Goal: Task Accomplishment & Management: Use online tool/utility

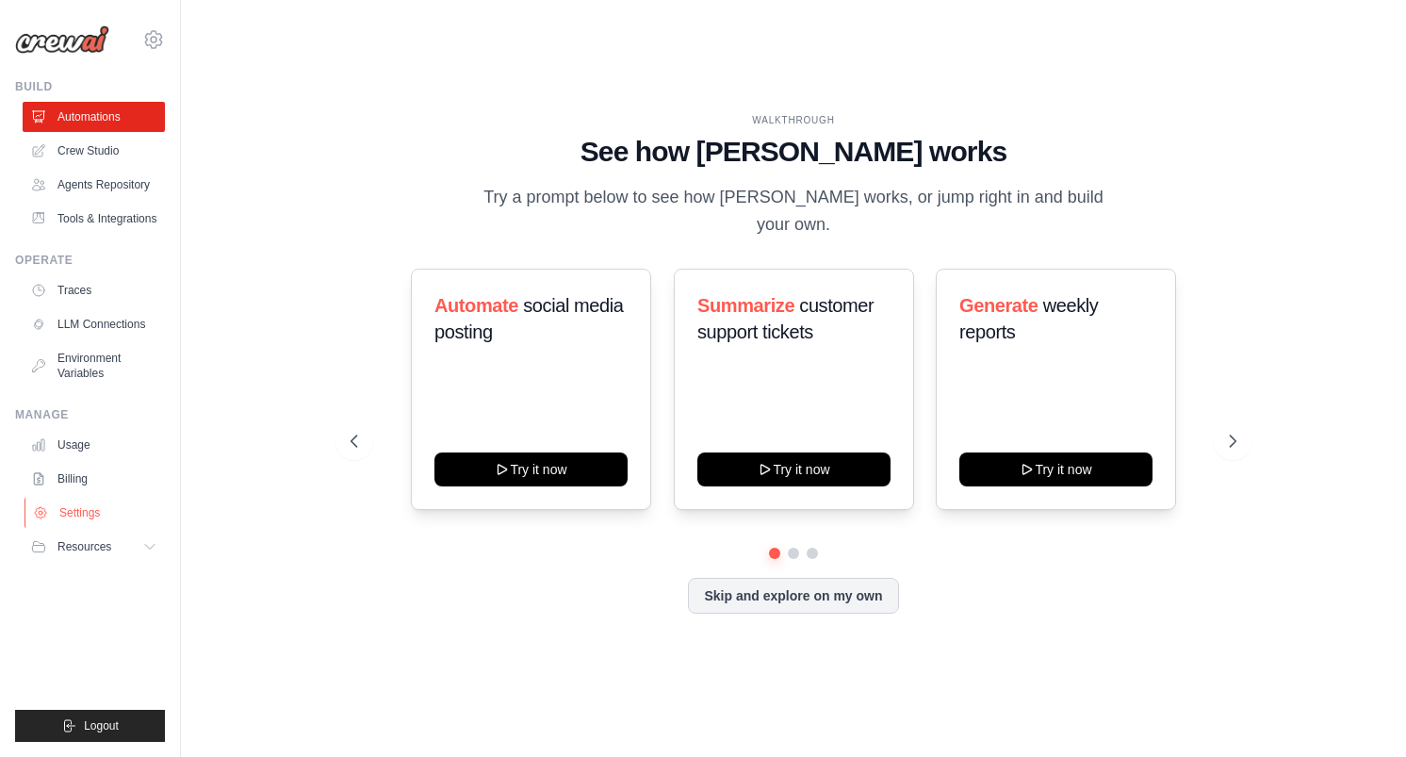
click at [73, 519] on link "Settings" at bounding box center [95, 512] width 142 height 30
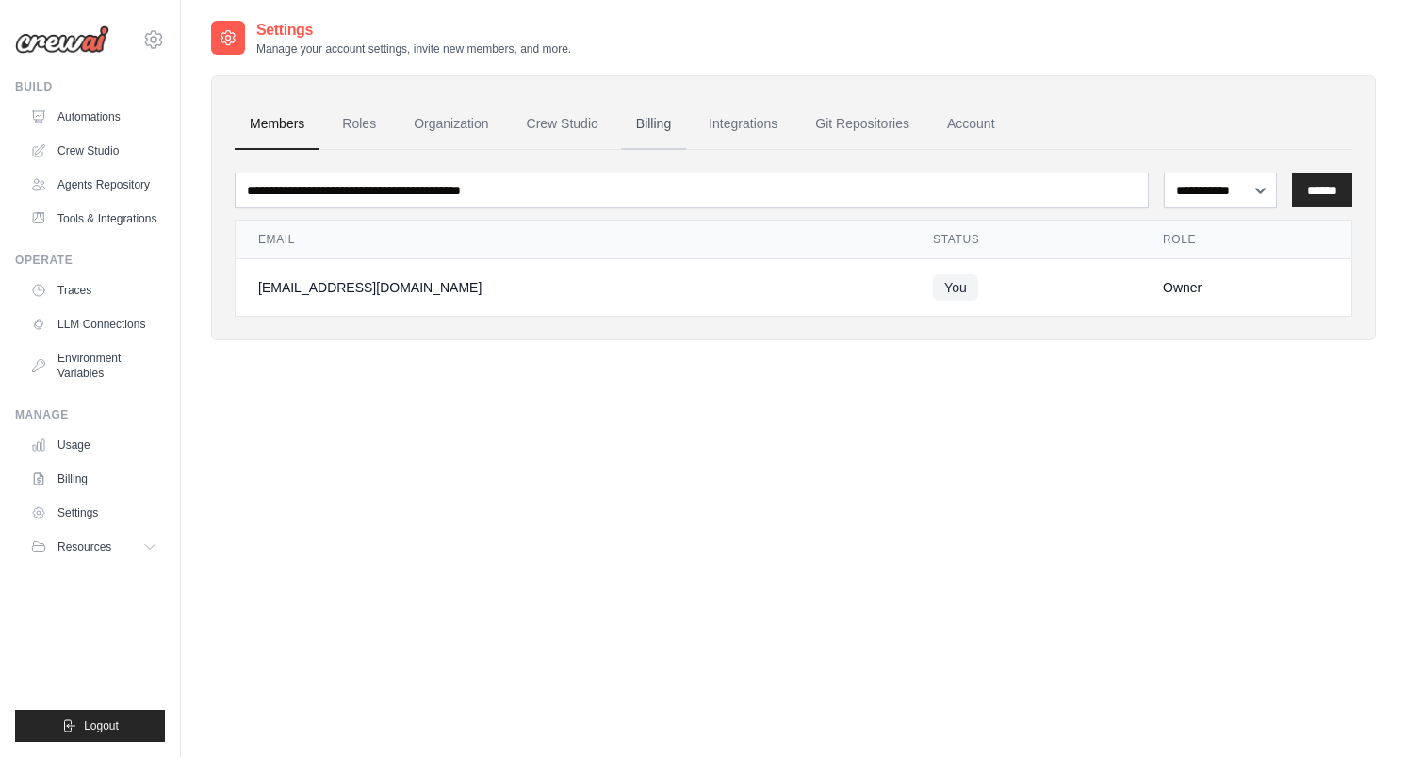
click at [652, 129] on link "Billing" at bounding box center [653, 124] width 65 height 51
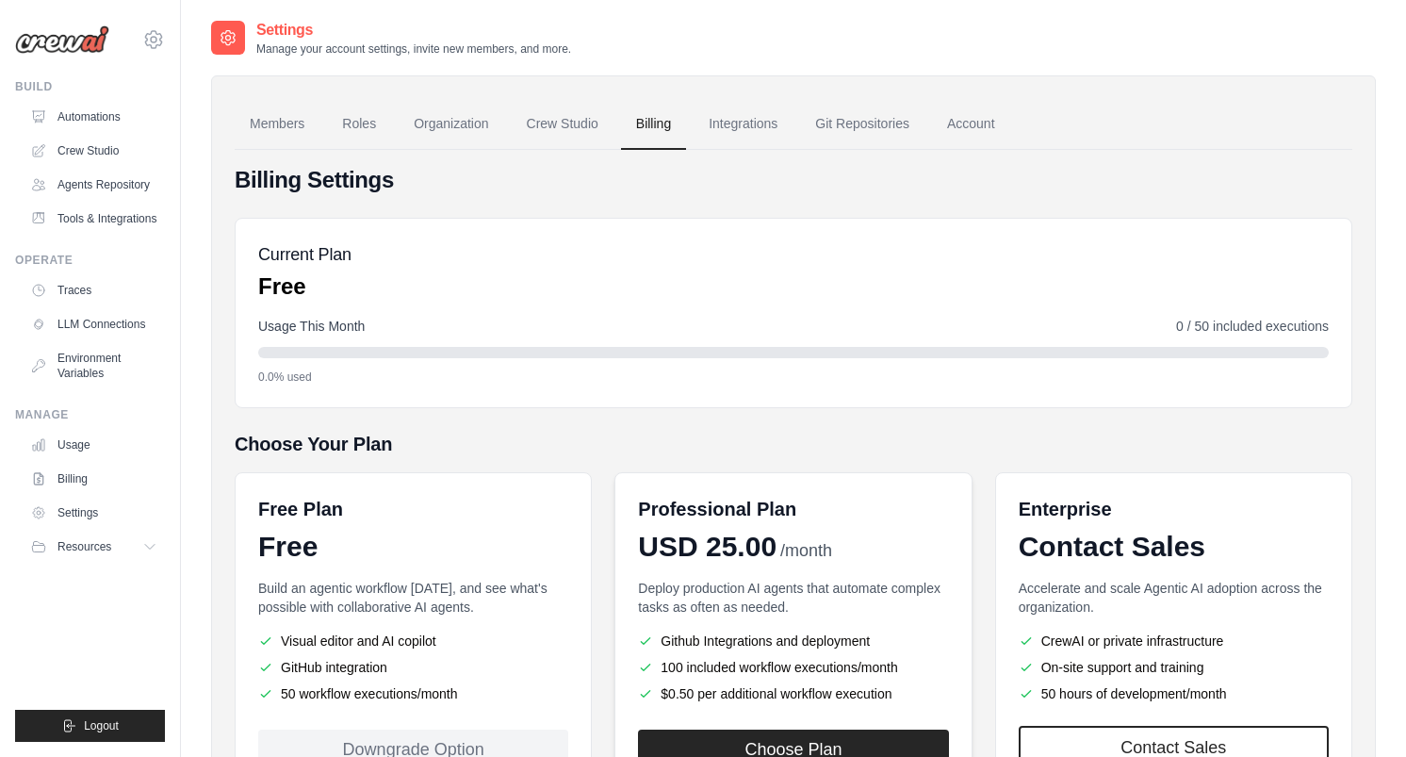
scroll to position [158, 0]
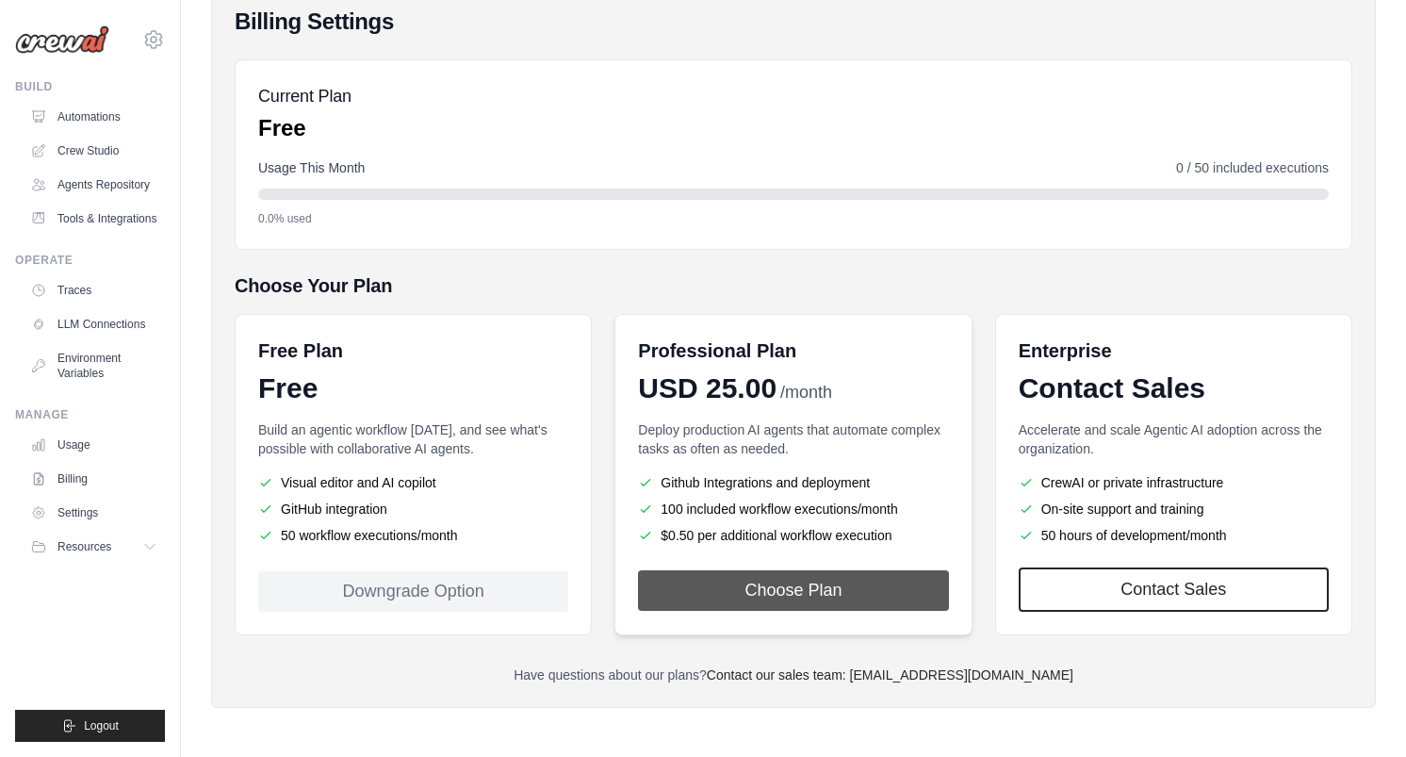
click at [740, 589] on button "Choose Plan" at bounding box center [793, 590] width 310 height 41
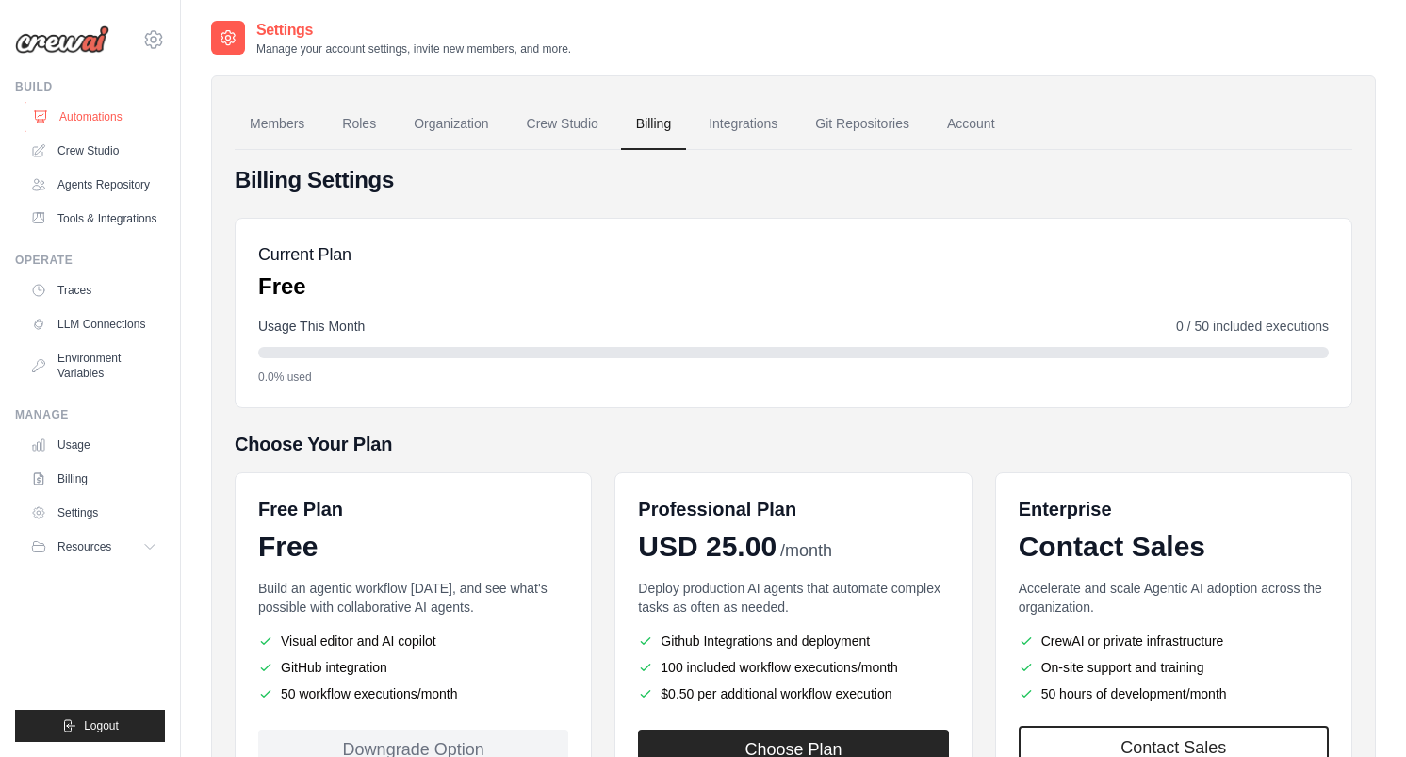
click at [90, 114] on link "Automations" at bounding box center [95, 117] width 142 height 30
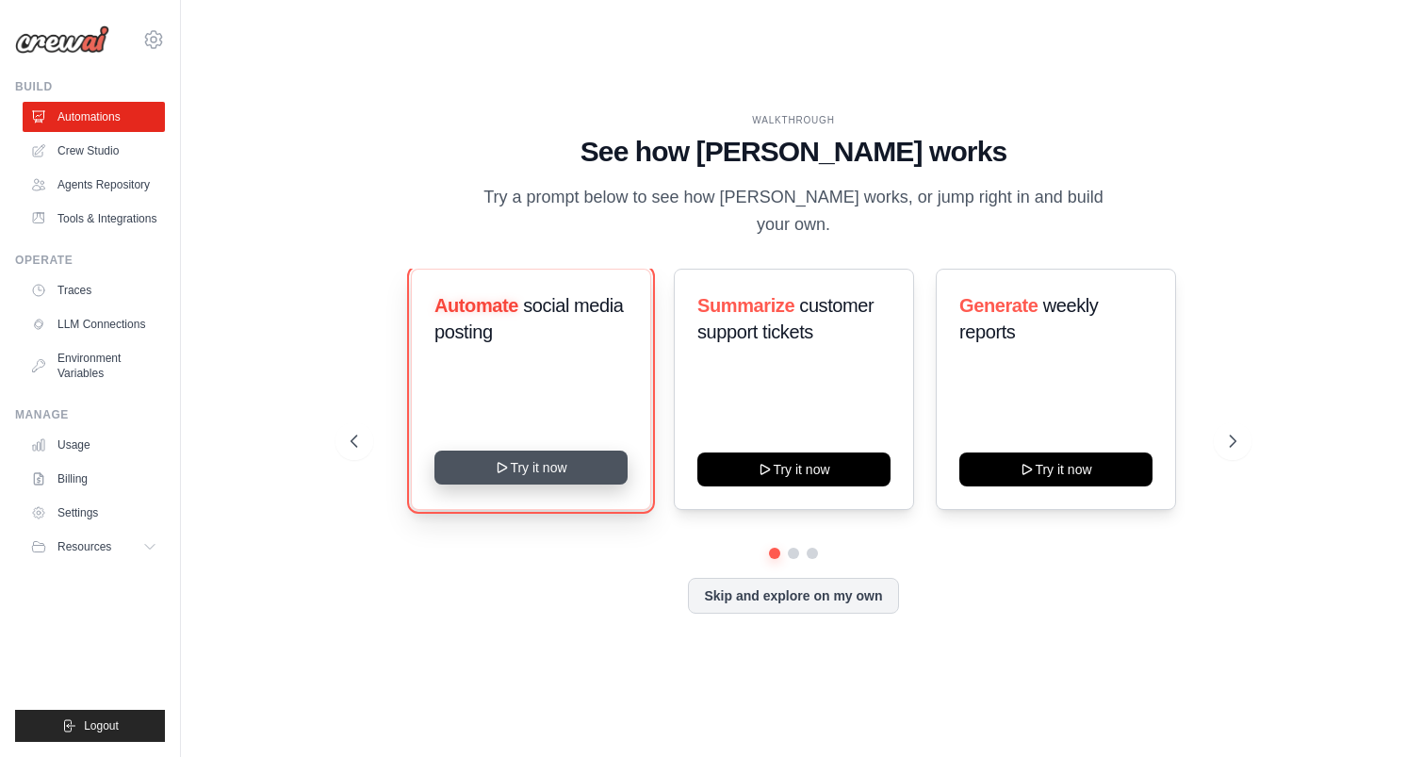
click at [533, 450] on button "Try it now" at bounding box center [530, 467] width 193 height 34
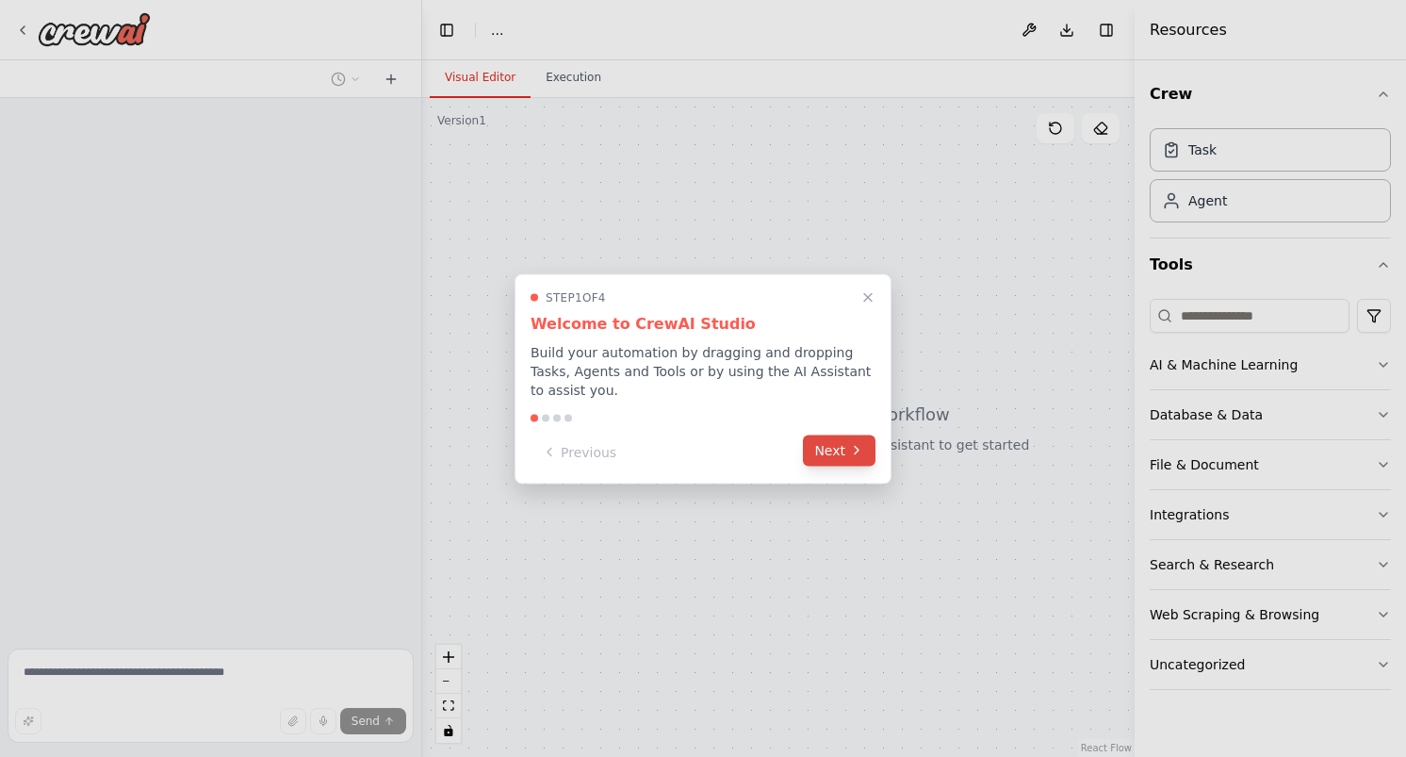
click at [837, 451] on button "Next" at bounding box center [839, 449] width 73 height 31
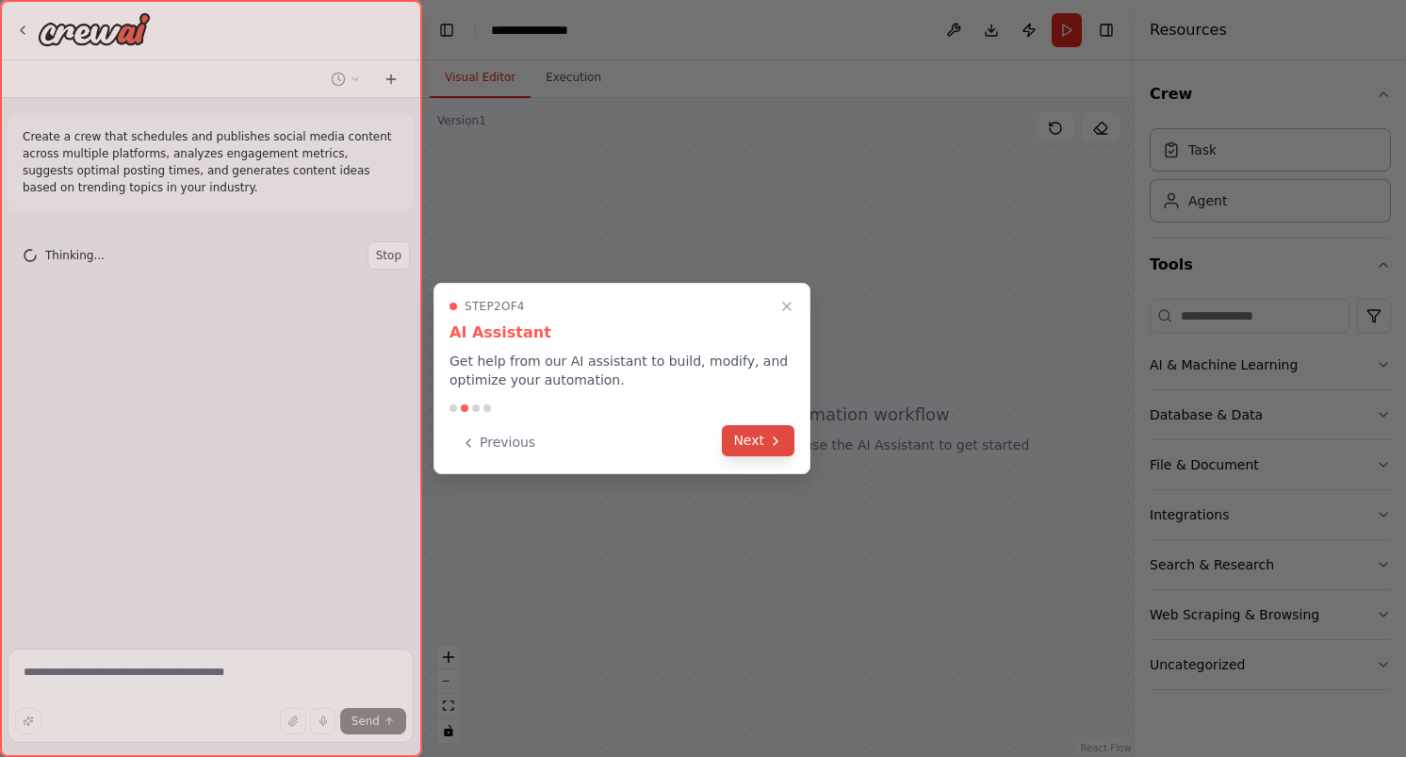
click at [773, 445] on icon at bounding box center [775, 440] width 15 height 15
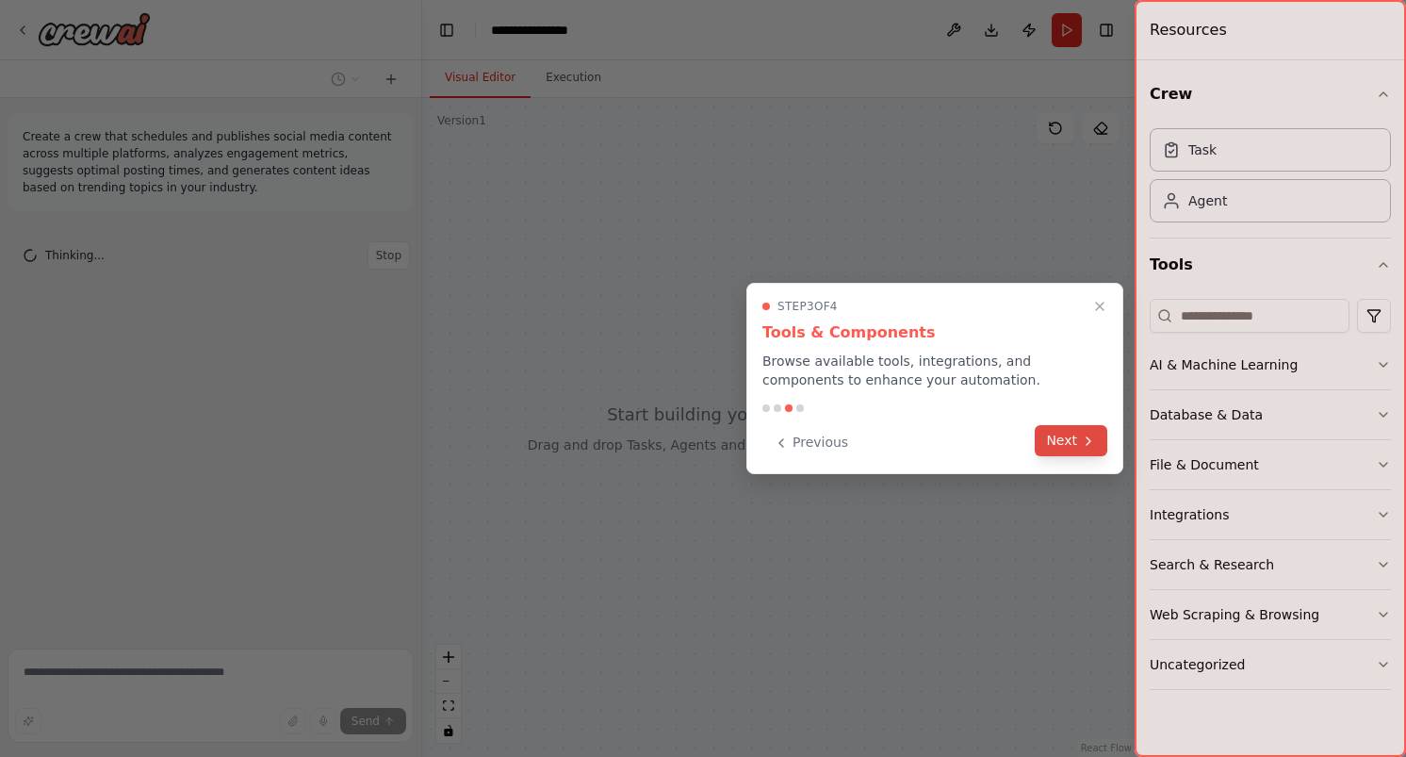
click at [1083, 440] on icon at bounding box center [1088, 440] width 15 height 15
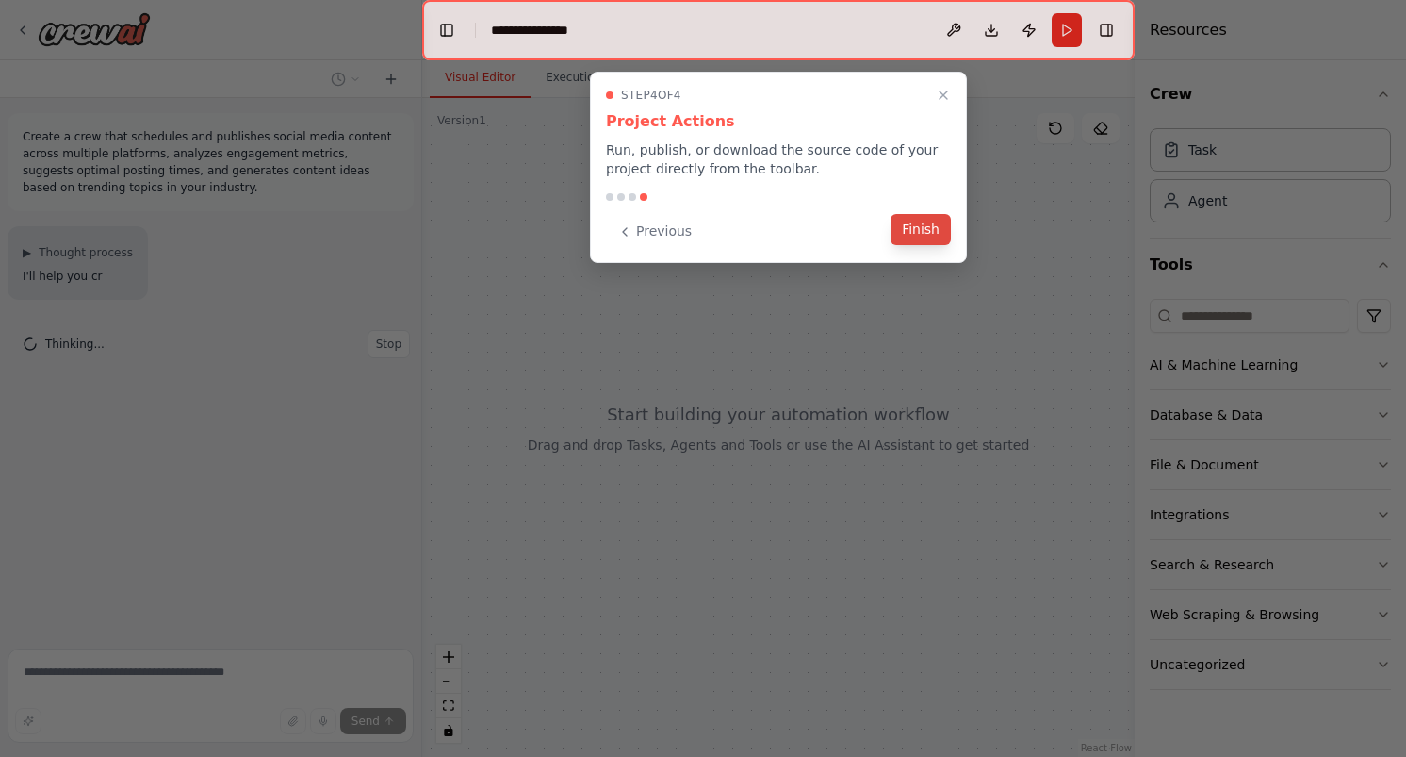
click at [937, 234] on button "Finish" at bounding box center [920, 229] width 60 height 31
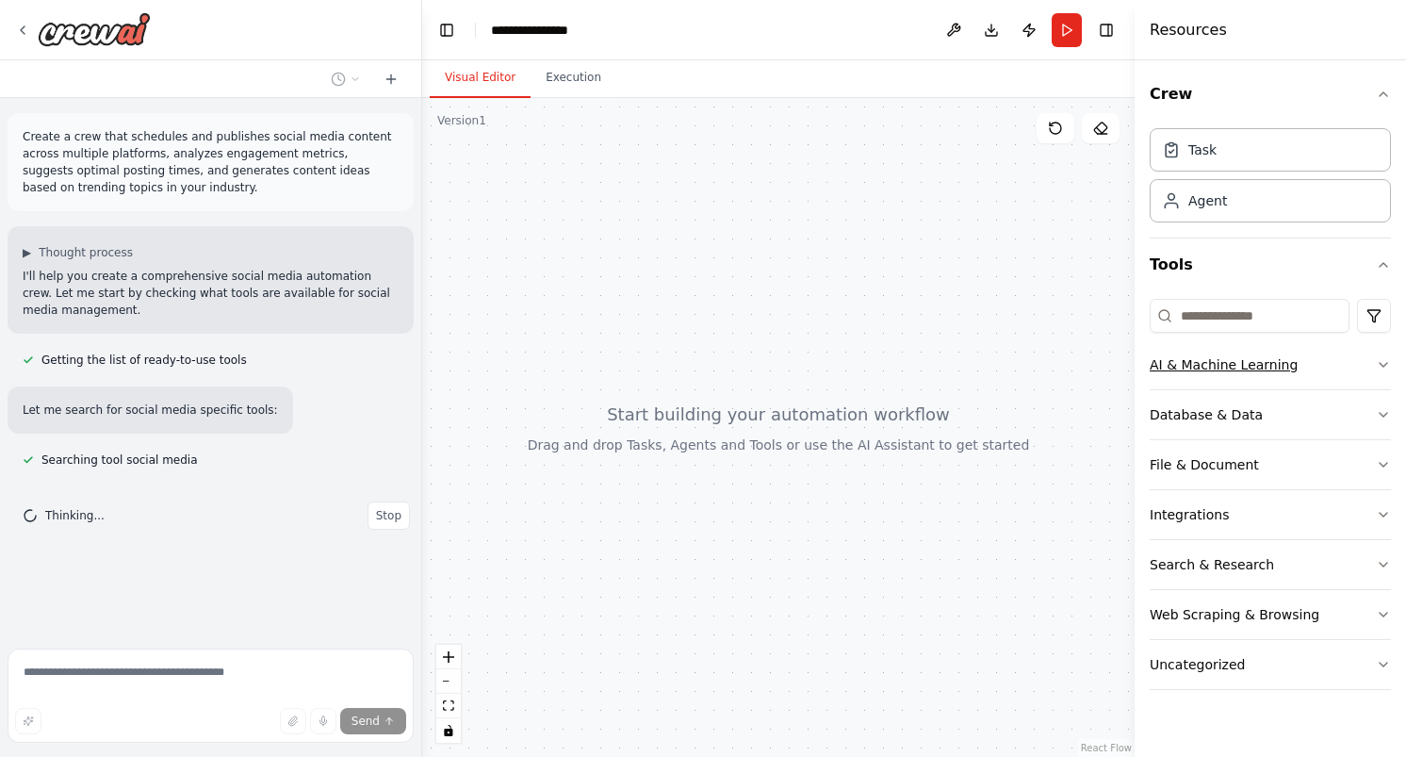
click at [1246, 358] on div "AI & Machine Learning" at bounding box center [1223, 364] width 148 height 19
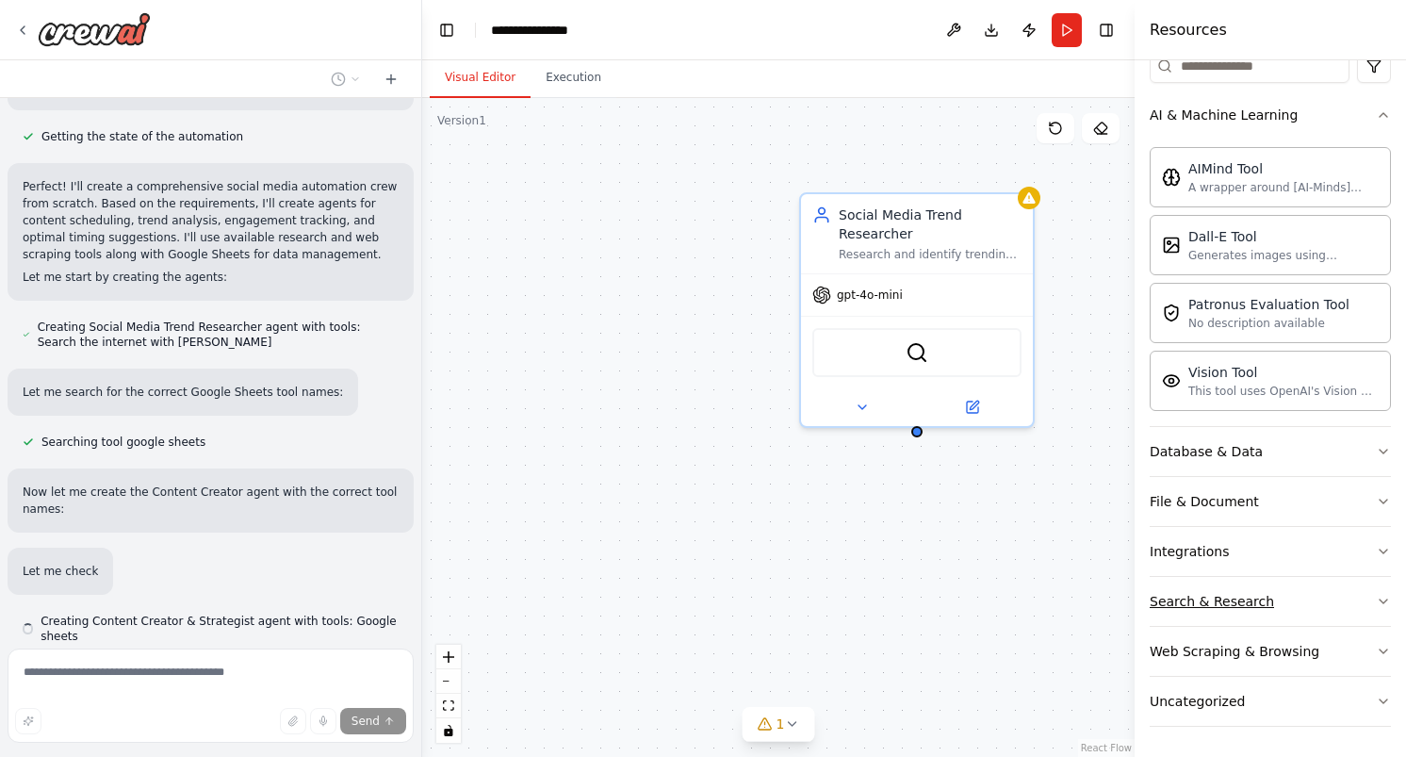
scroll to position [962, 0]
